Goal: Task Accomplishment & Management: Manage account settings

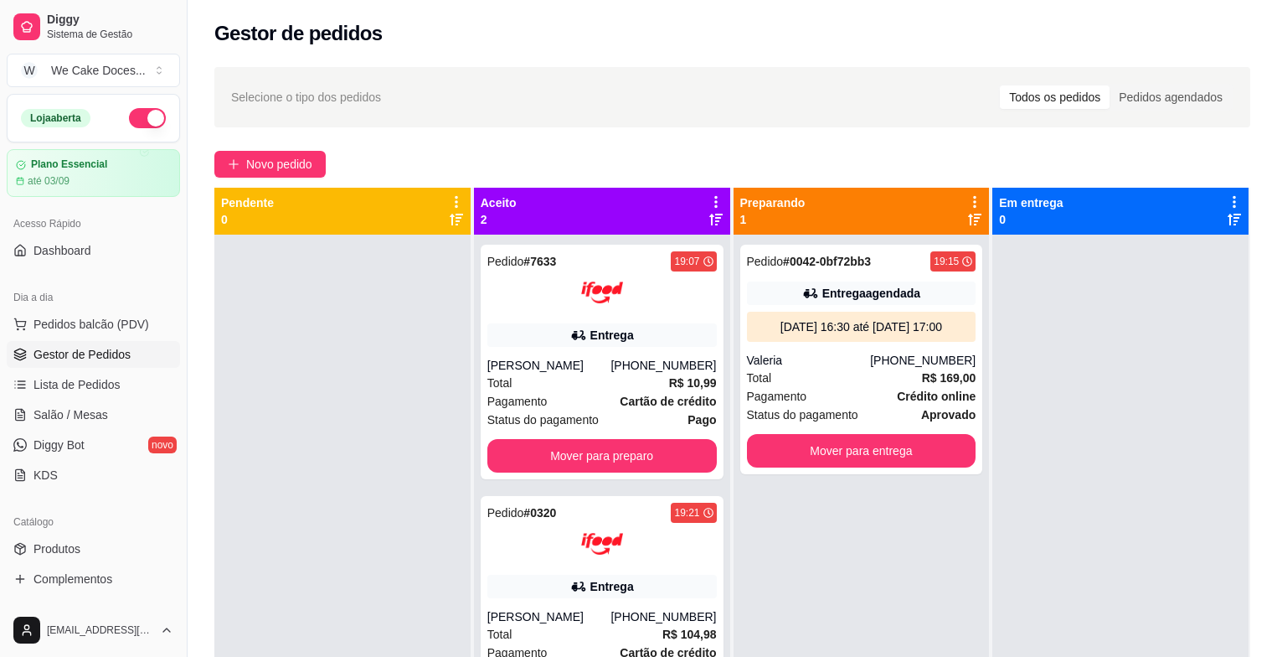
scroll to position [146, 0]
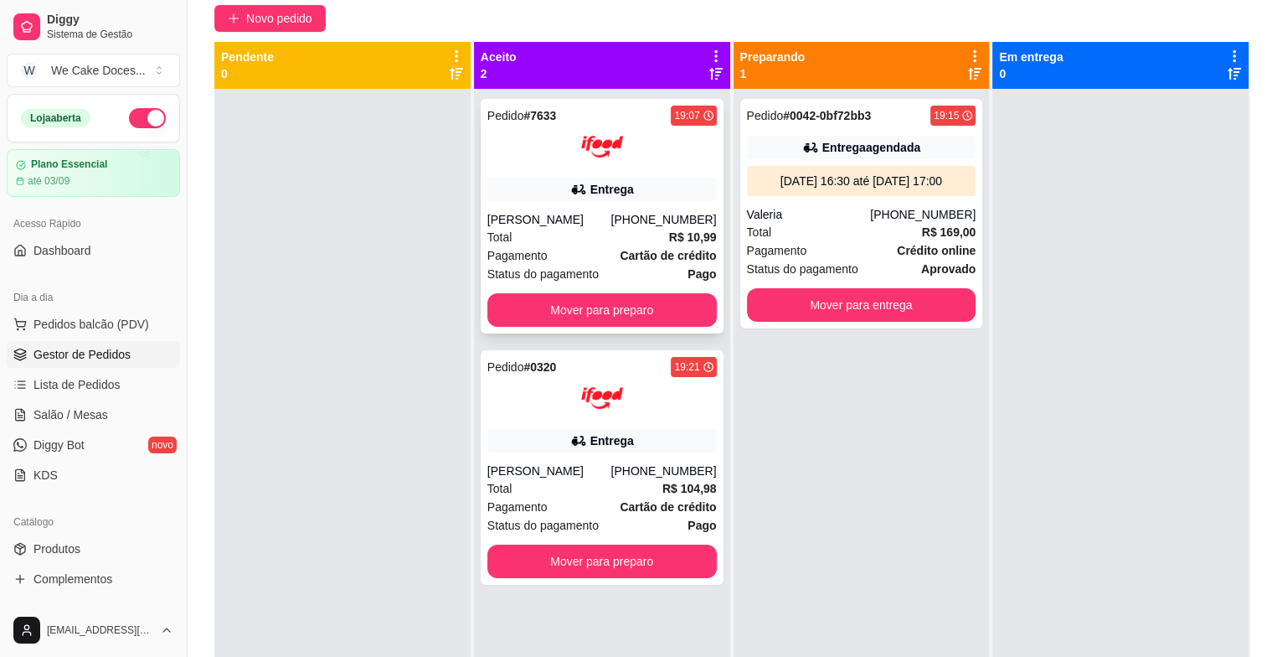
click at [575, 246] on div "Pagamento Cartão de crédito" at bounding box center [601, 255] width 229 height 18
click at [590, 398] on div "Pedido # 7633 19:07 Entrega [PERSON_NAME] [PHONE_NUMBER] Total R$ 10,99 Pagamen…" at bounding box center [602, 417] width 256 height 657
click at [590, 398] on img at bounding box center [602, 398] width 42 height 42
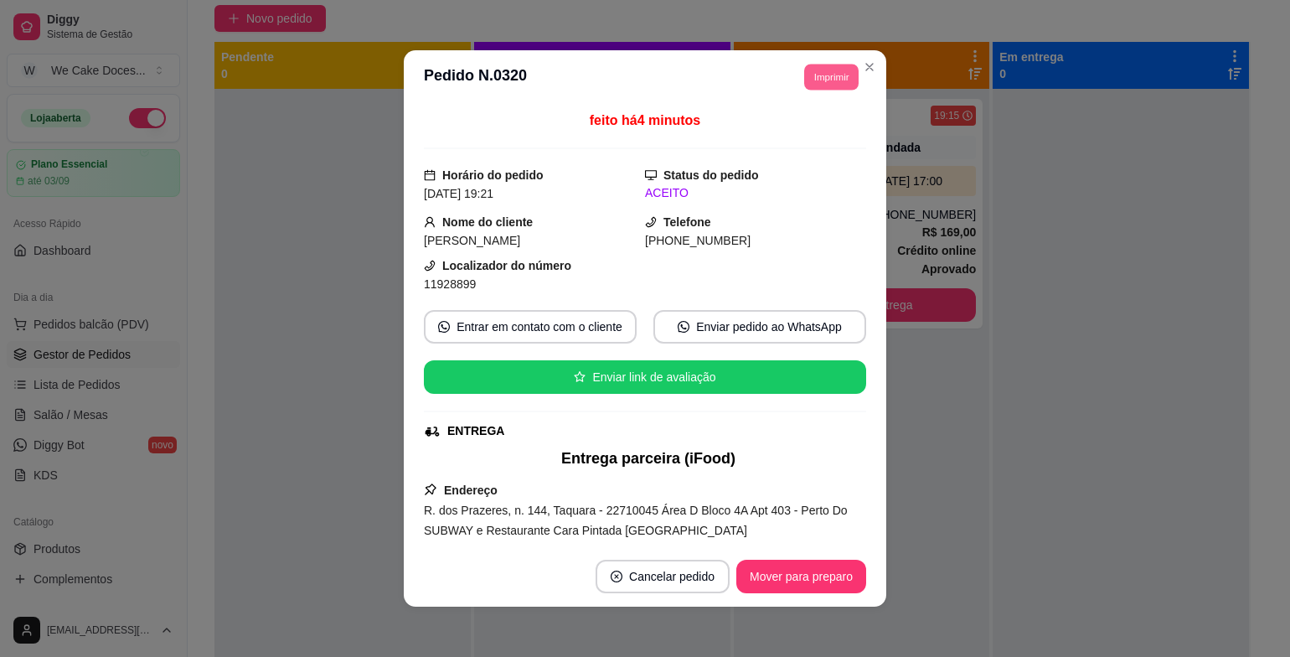
click at [817, 71] on button "Imprimir" at bounding box center [831, 77] width 54 height 26
click at [787, 128] on button "IMPRESSORA" at bounding box center [793, 135] width 117 height 26
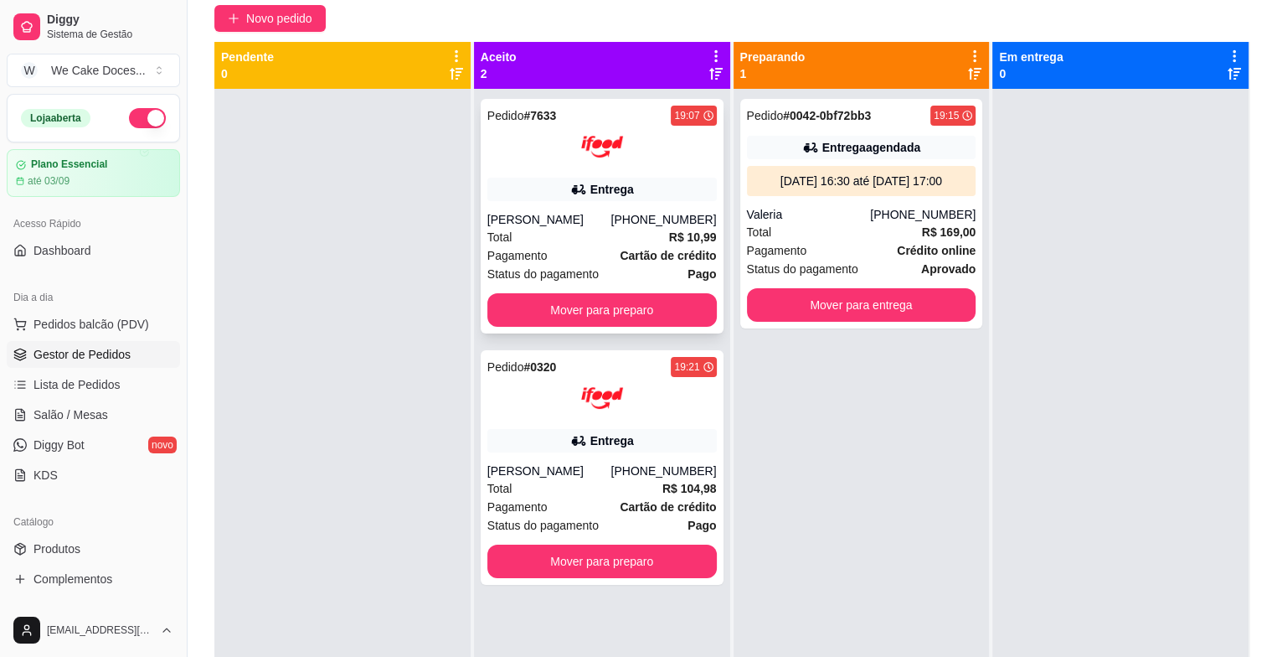
click at [514, 172] on div "Pedido # 7633 19:07 Entrega [PERSON_NAME] [PHONE_NUMBER] Total R$ 10,99 Pagamen…" at bounding box center [602, 216] width 243 height 235
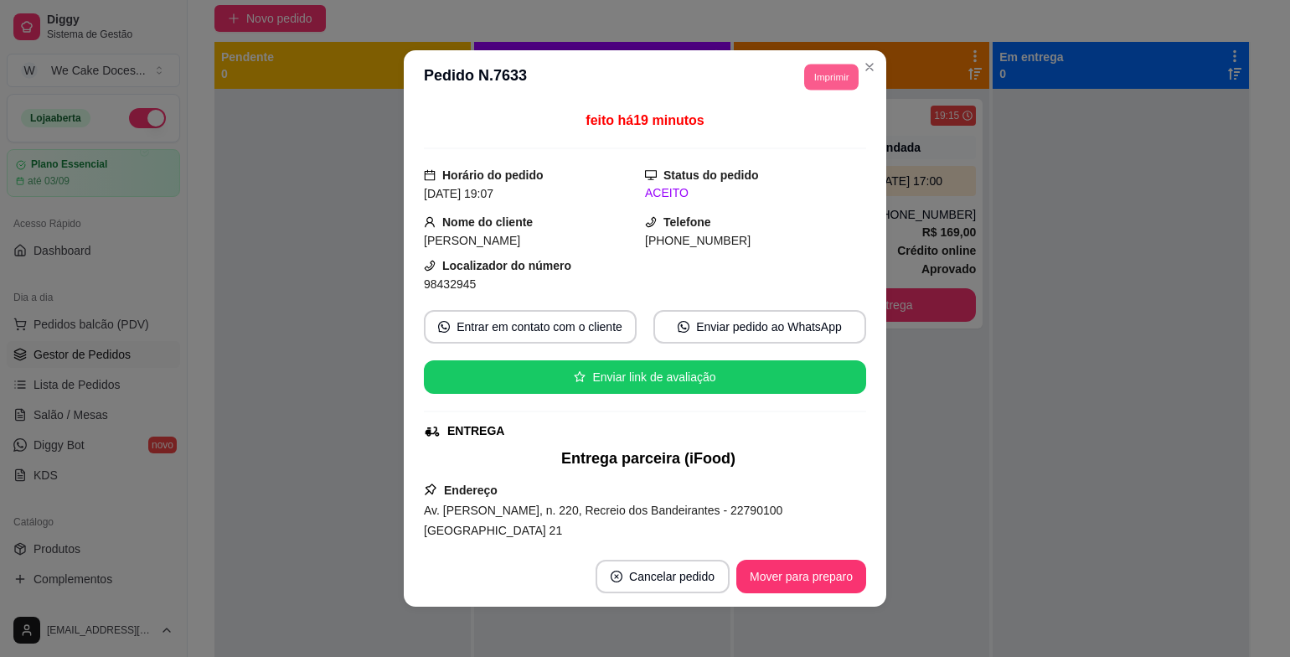
click at [816, 65] on button "Imprimir" at bounding box center [831, 77] width 54 height 26
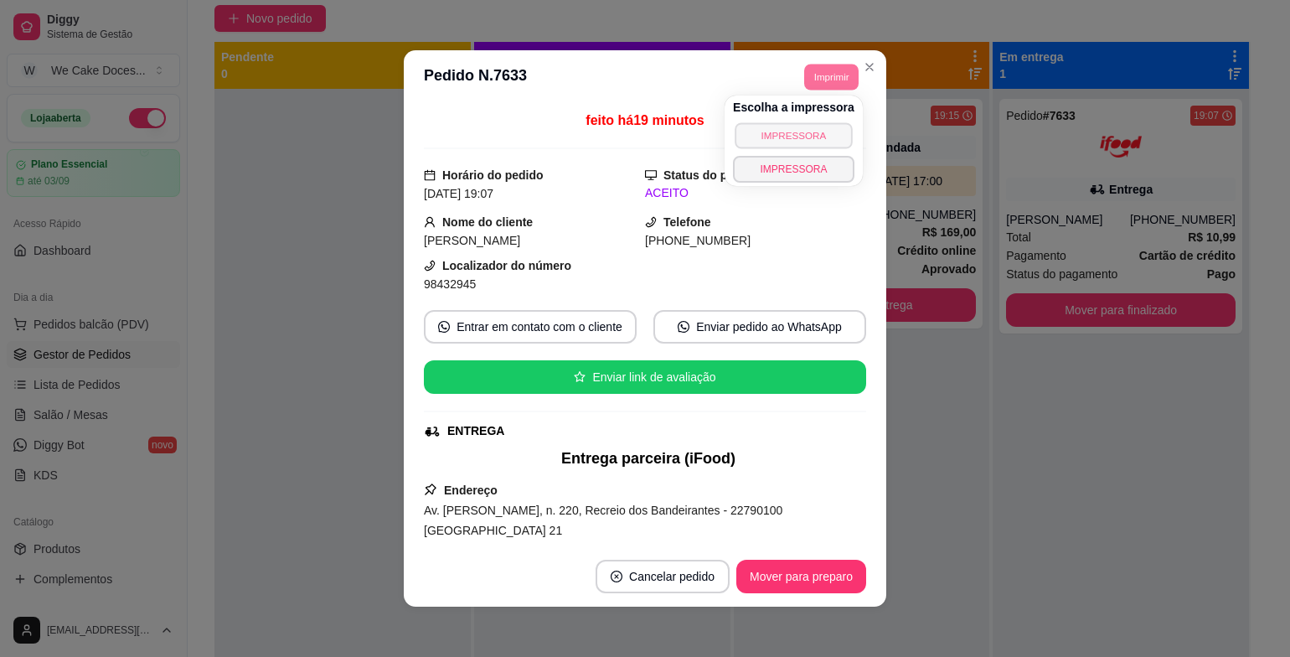
click at [793, 136] on button "IMPRESSORA" at bounding box center [793, 135] width 117 height 26
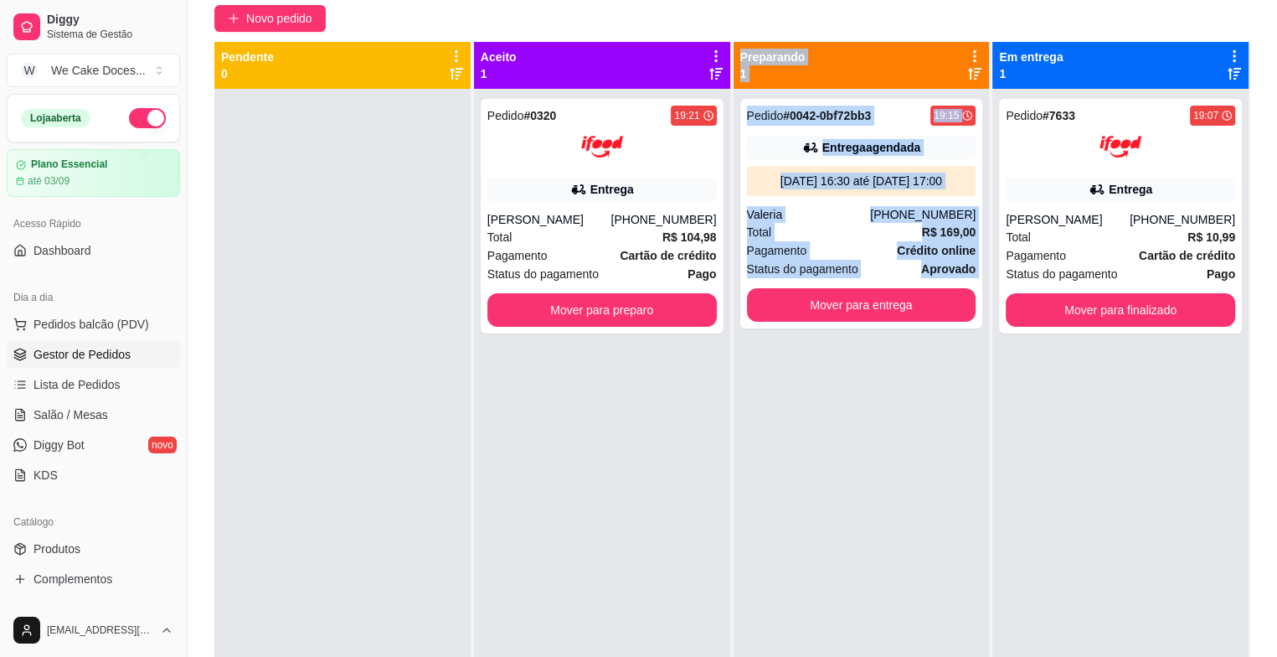
drag, startPoint x: 717, startPoint y: 467, endPoint x: 750, endPoint y: 529, distance: 70.1
click at [750, 529] on div "Pendente 0 Aceito 1 Pedido # 0320 19:21 Entrega [PERSON_NAME] [PHONE_NUMBER] To…" at bounding box center [732, 370] width 1036 height 657
